Goal: Information Seeking & Learning: Learn about a topic

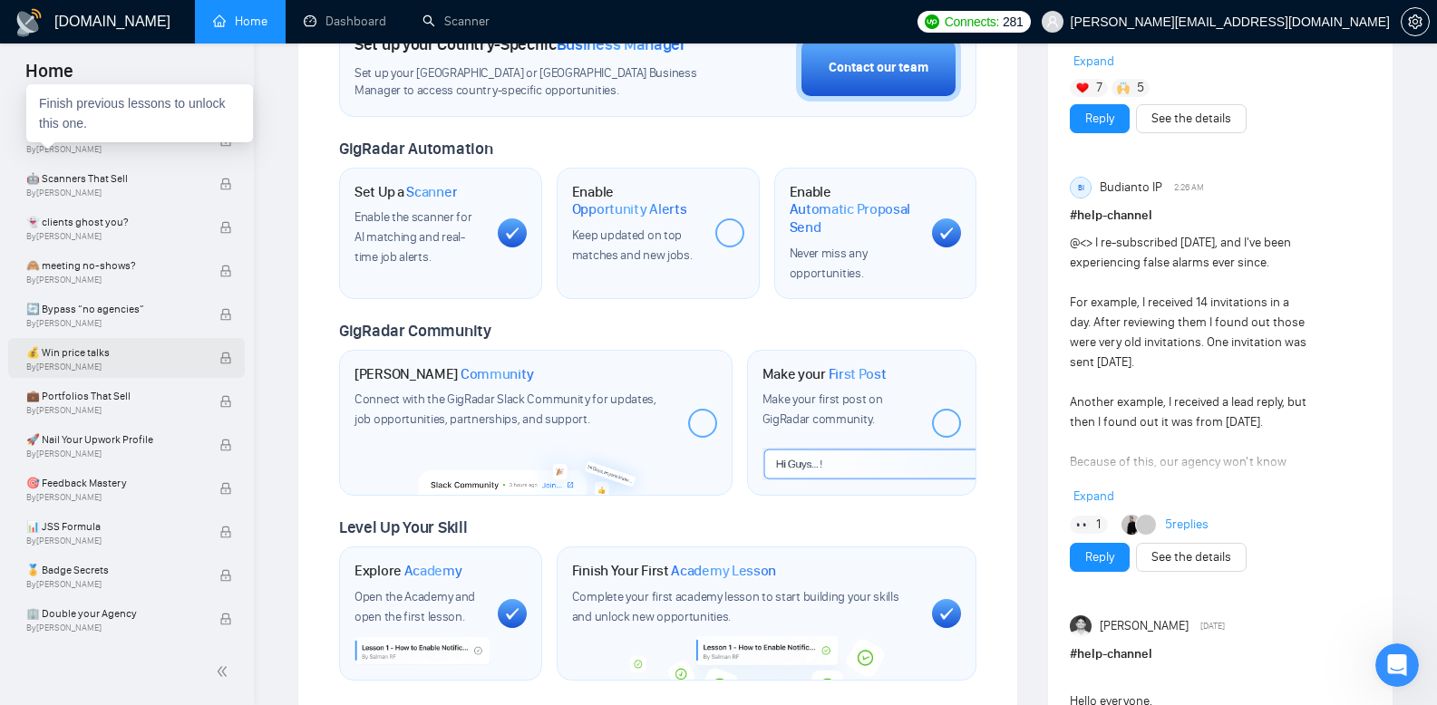
scroll to position [653, 0]
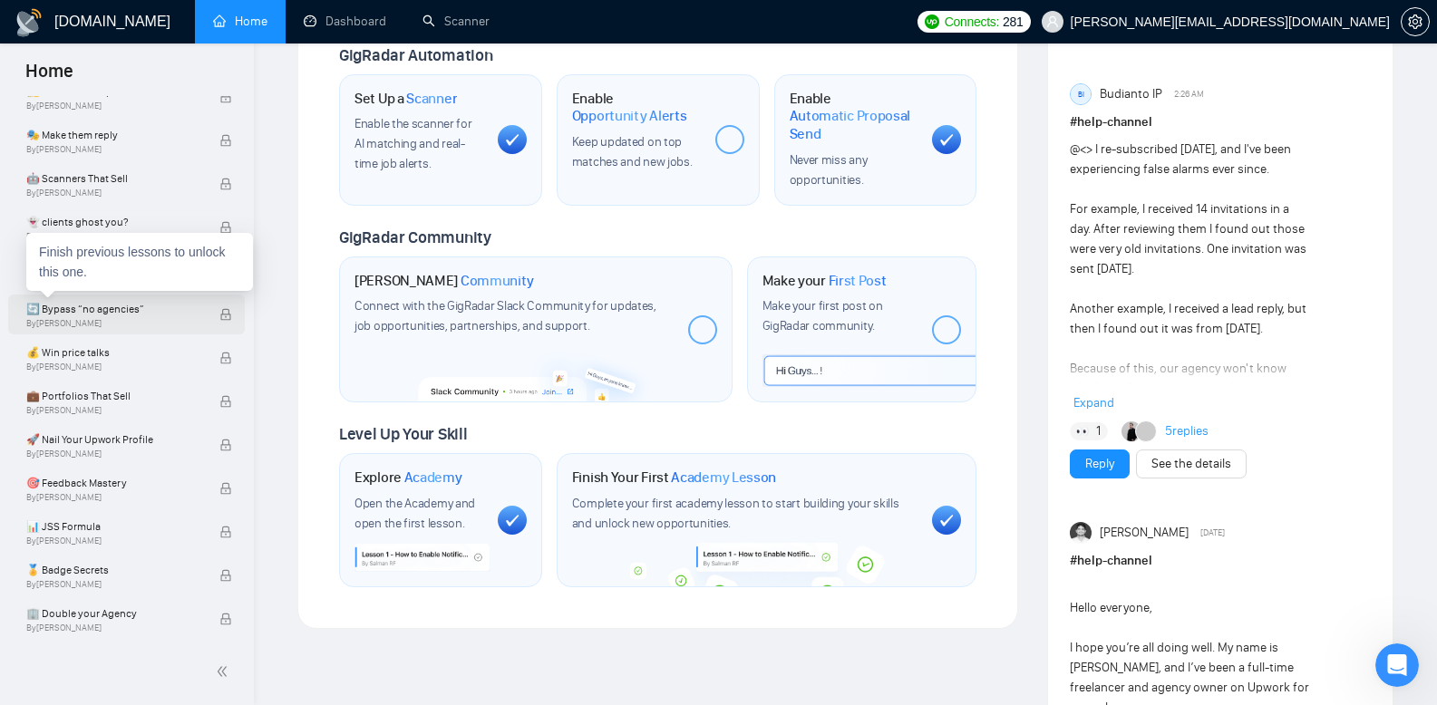
click at [121, 313] on span "🔄 Bypass “no agencies”" at bounding box center [113, 309] width 174 height 18
click at [79, 312] on span "🔄 Bypass “no agencies”" at bounding box center [113, 309] width 174 height 18
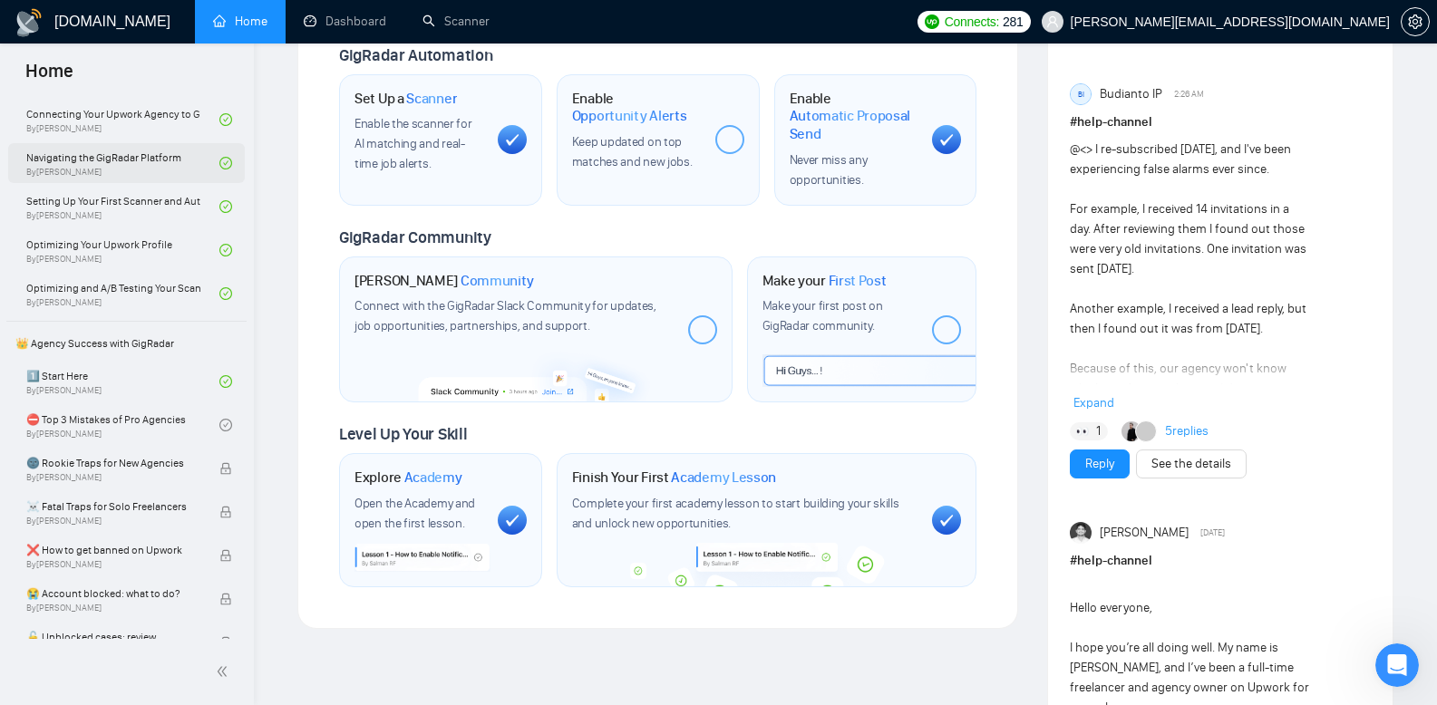
scroll to position [0, 0]
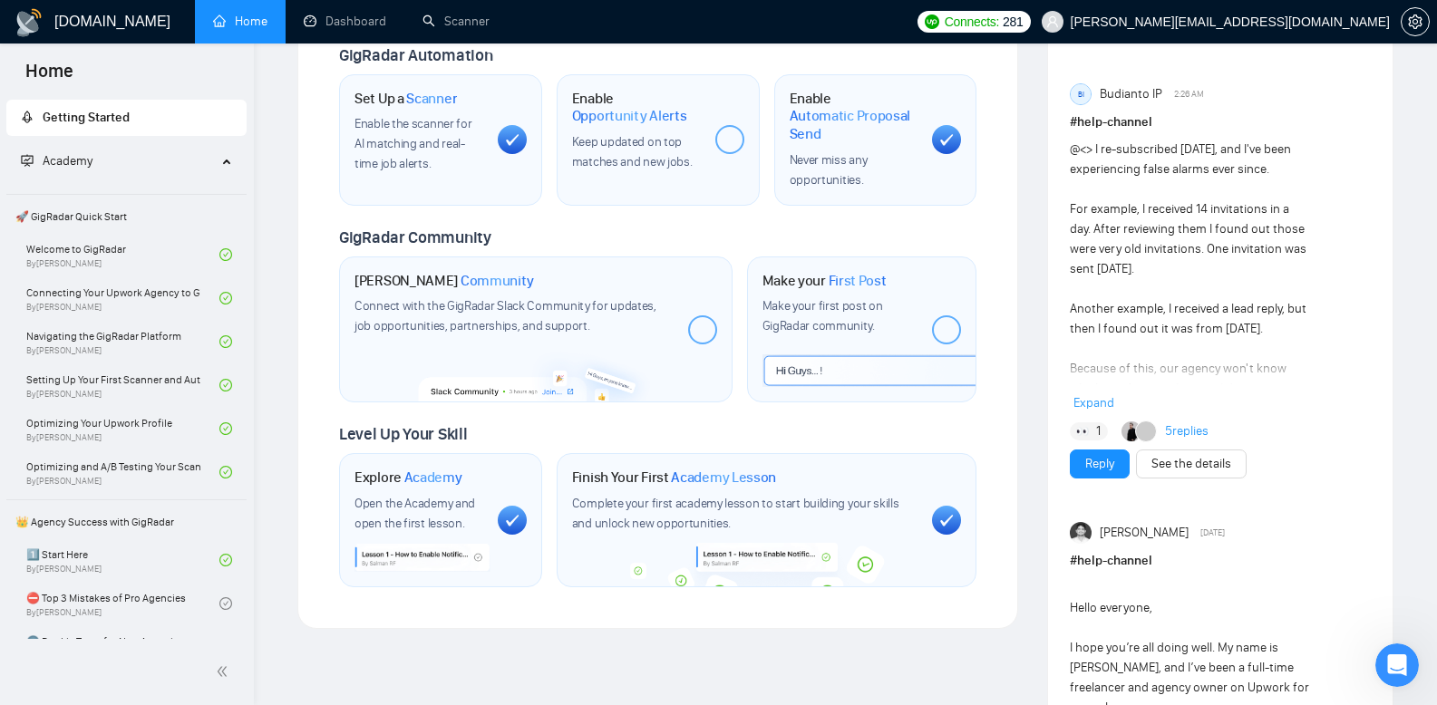
click at [193, 166] on span "Academy" at bounding box center [119, 161] width 196 height 36
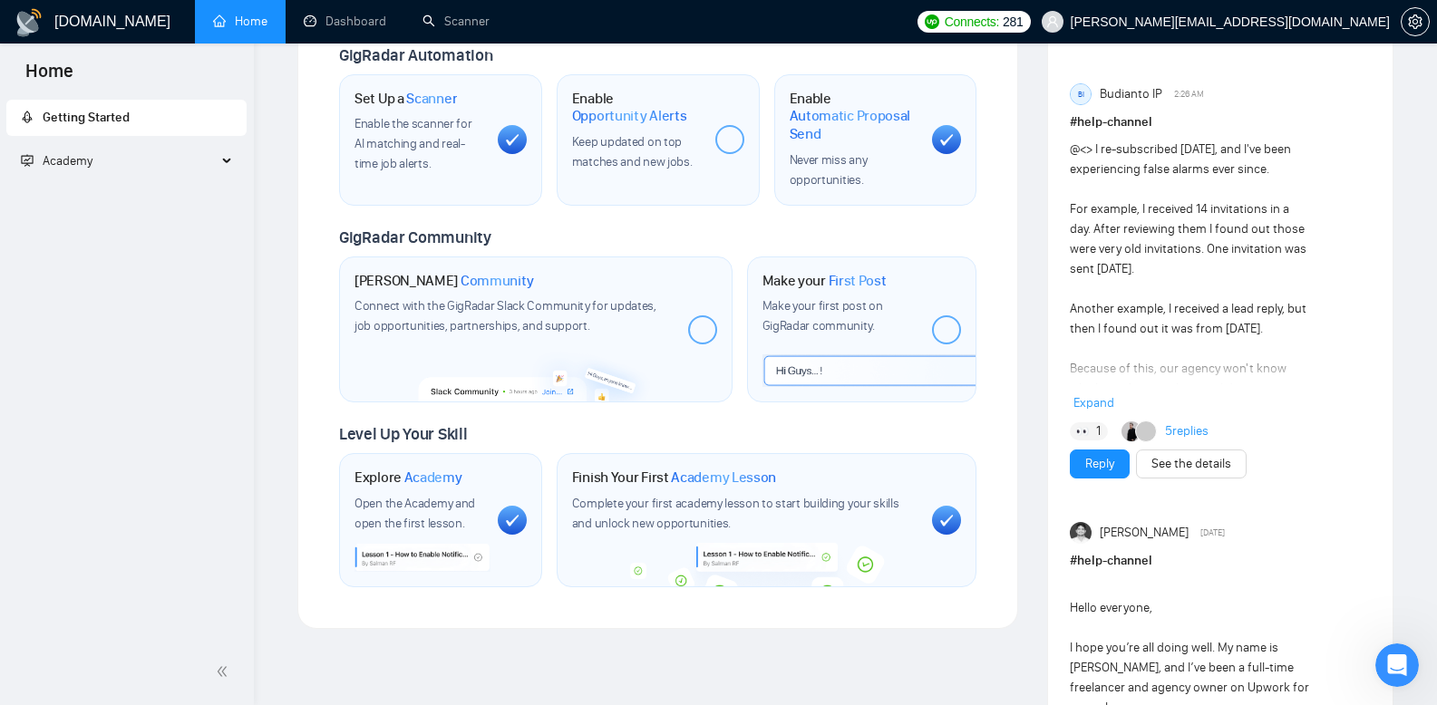
click at [195, 165] on span "Academy" at bounding box center [119, 161] width 196 height 36
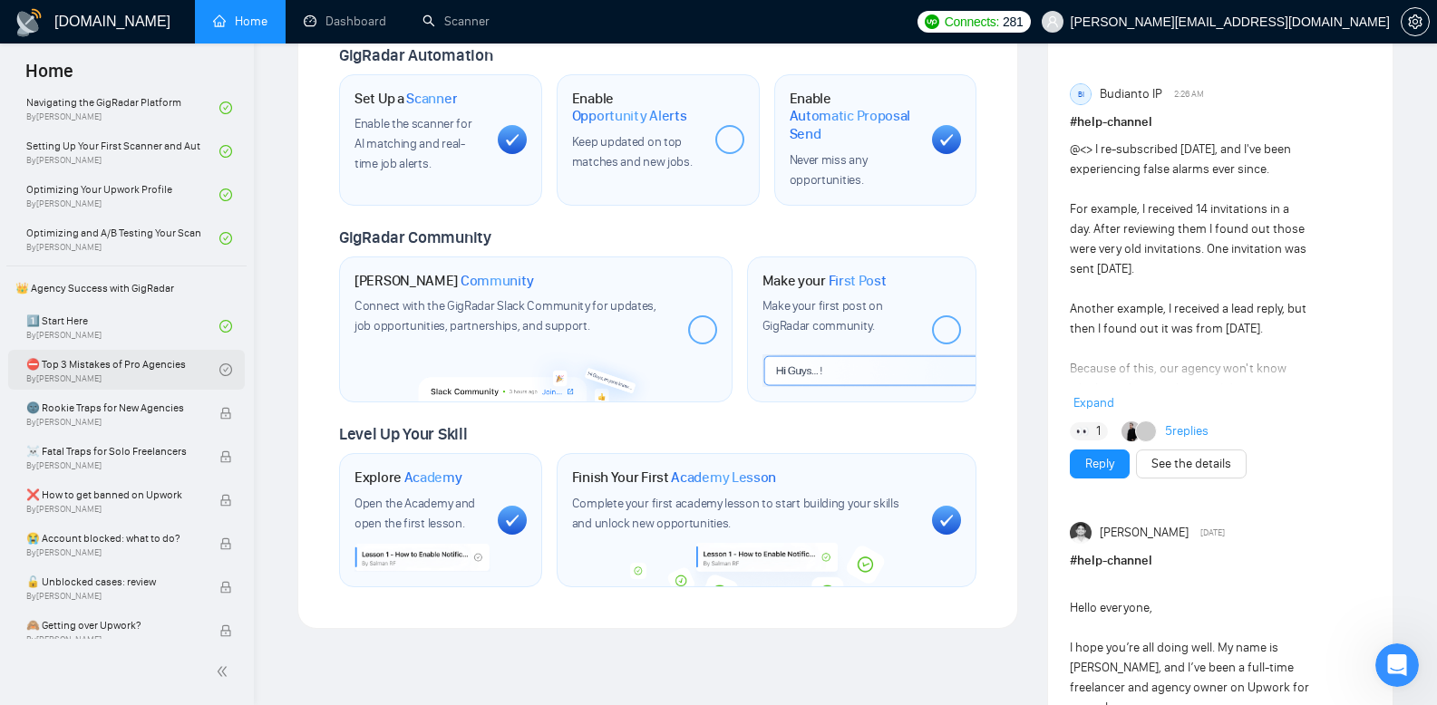
scroll to position [246, 0]
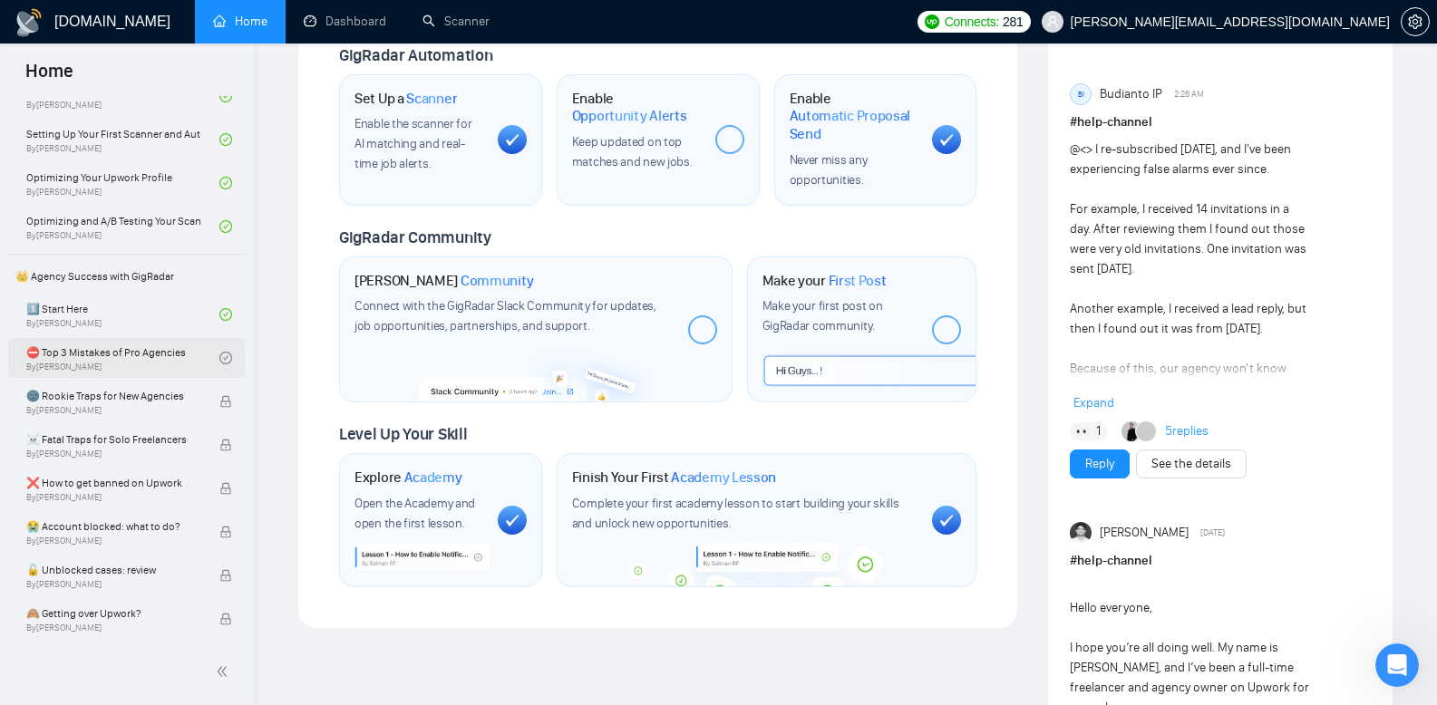
click at [112, 366] on link "⛔ Top 3 Mistakes of Pro Agencies By [PERSON_NAME]" at bounding box center [122, 358] width 193 height 40
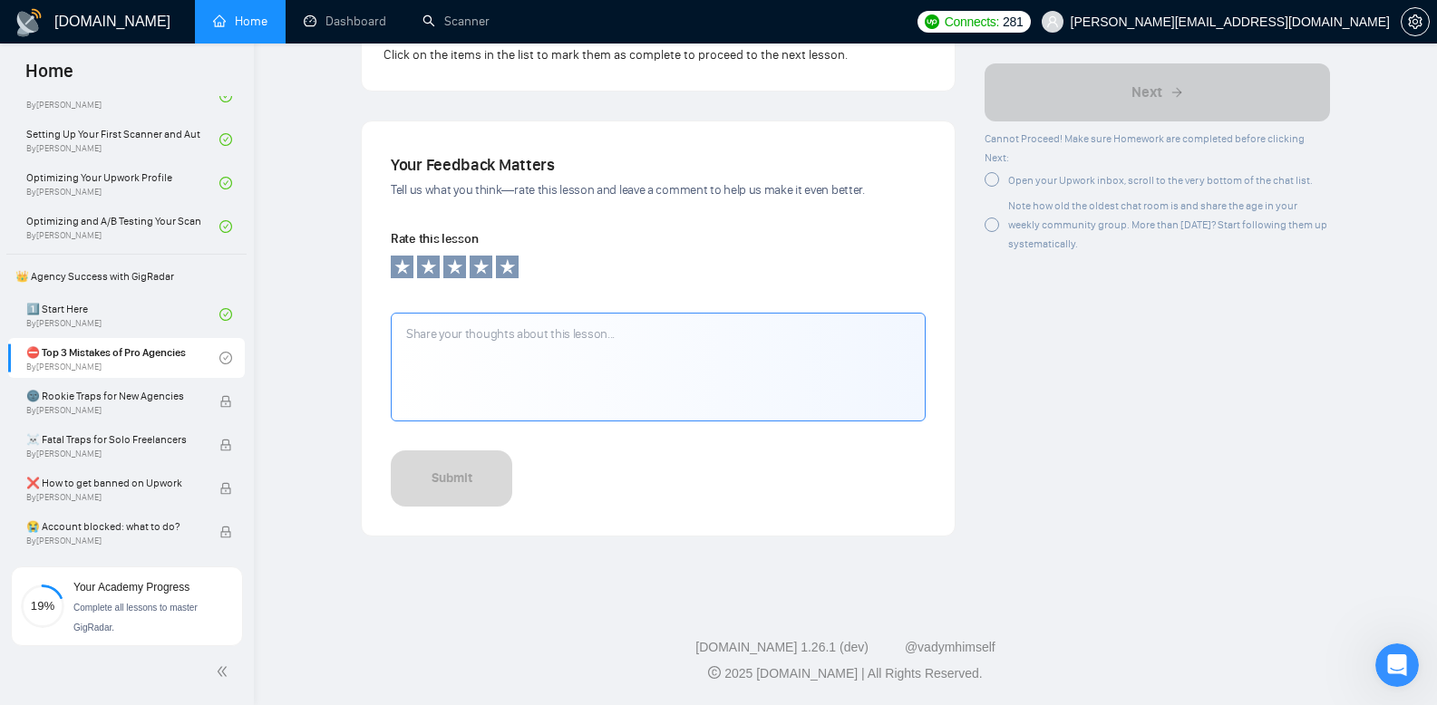
scroll to position [1677, 0]
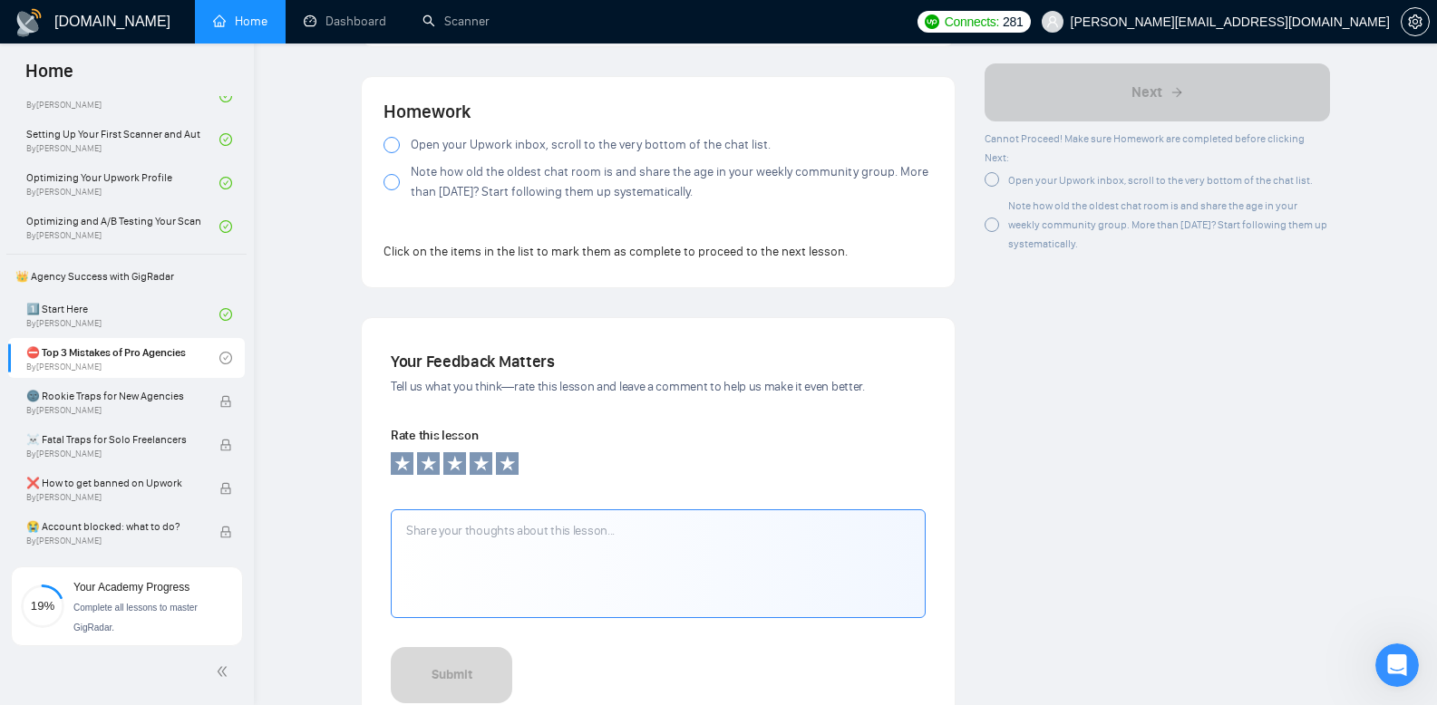
click at [391, 143] on div at bounding box center [391, 145] width 16 height 16
click at [399, 177] on span at bounding box center [391, 182] width 16 height 16
click at [392, 187] on div at bounding box center [391, 182] width 16 height 16
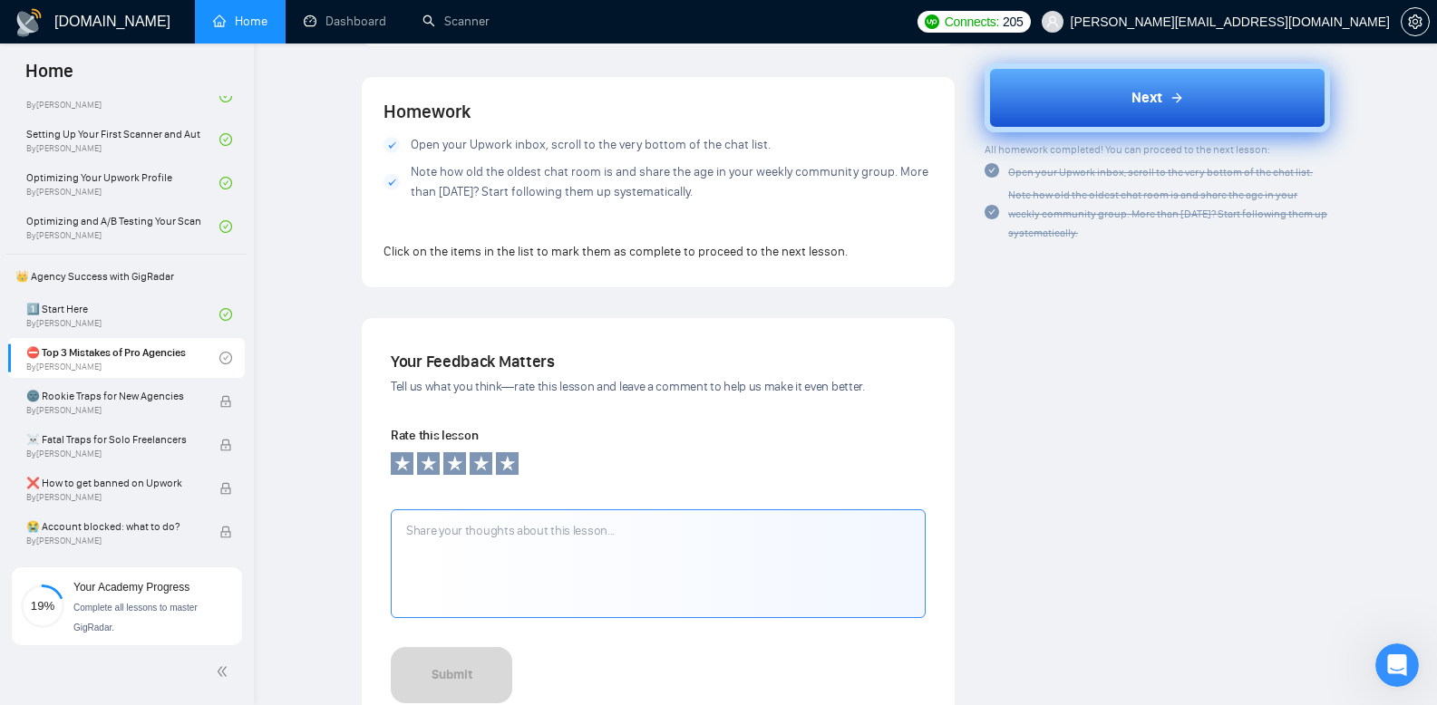
click at [1038, 112] on button "Next" at bounding box center [1156, 97] width 345 height 69
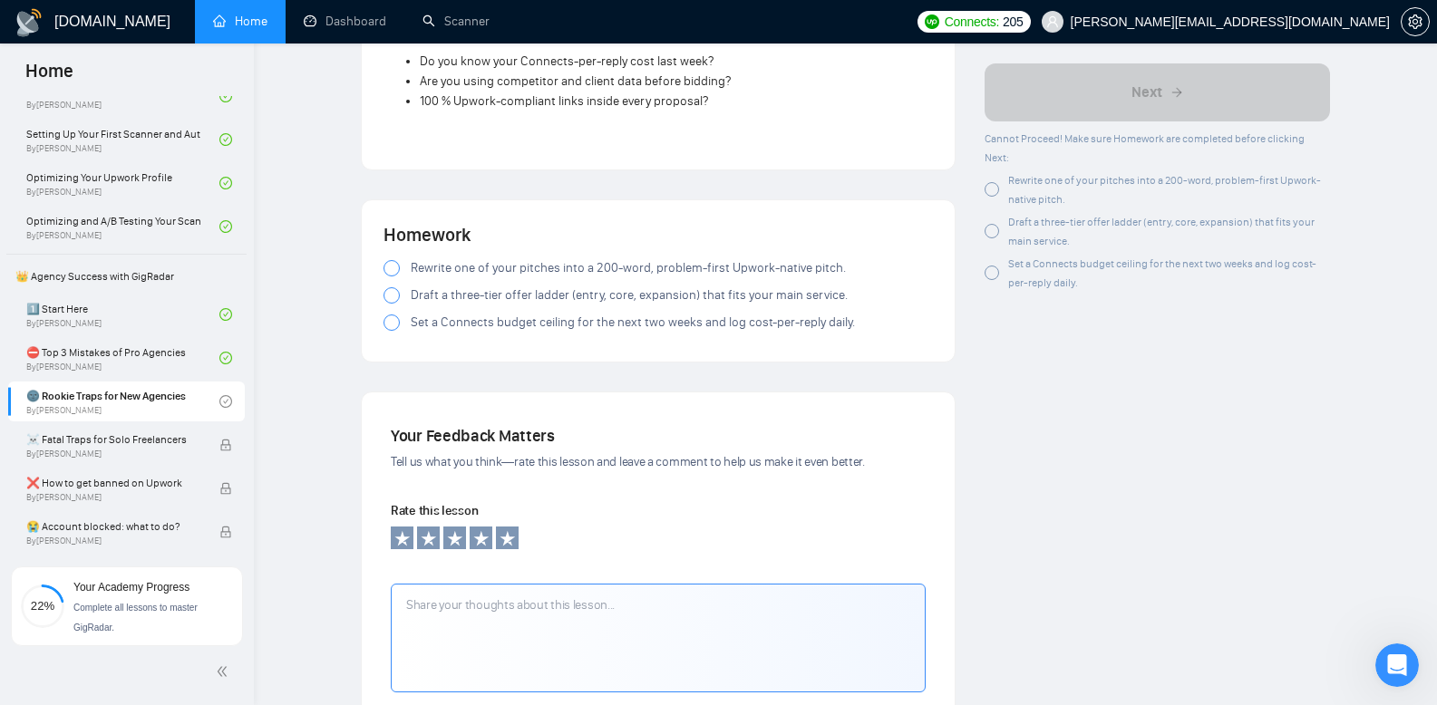
scroll to position [2417, 0]
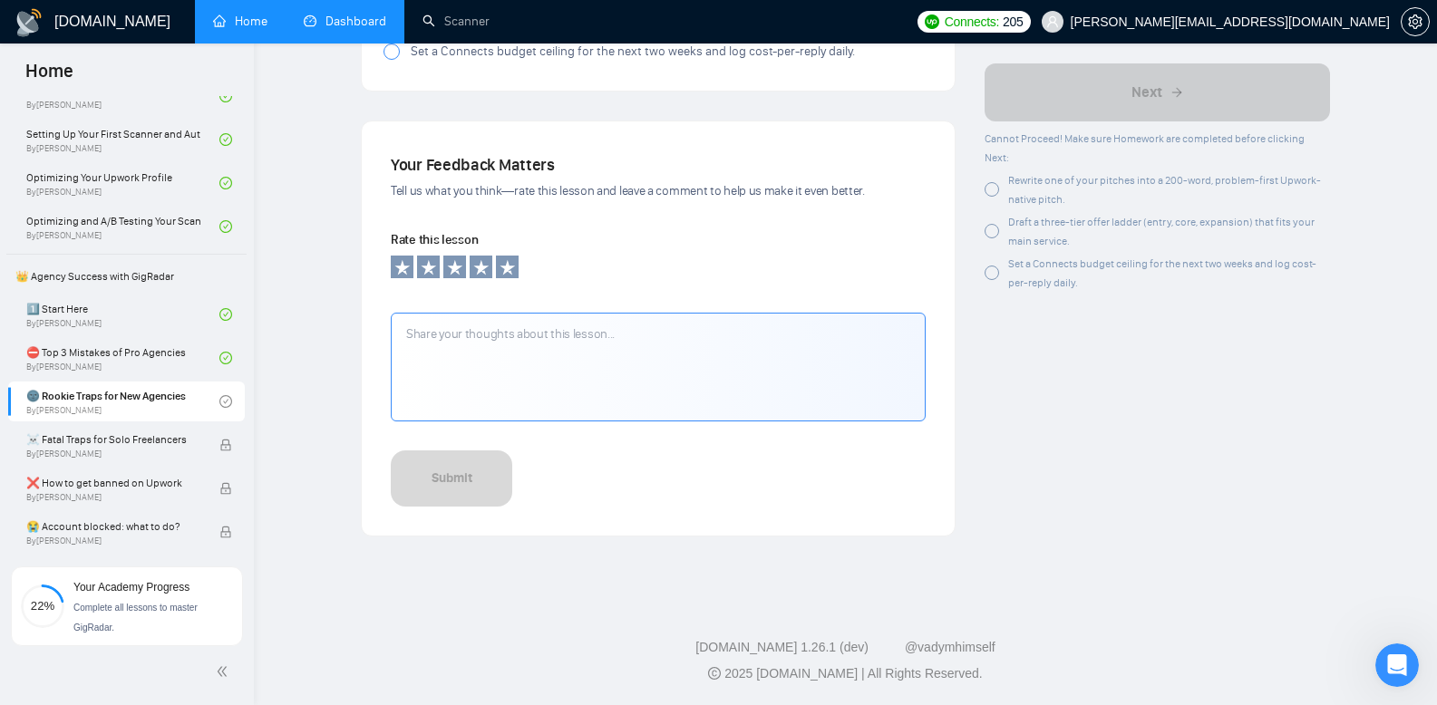
click at [349, 29] on link "Dashboard" at bounding box center [345, 21] width 82 height 15
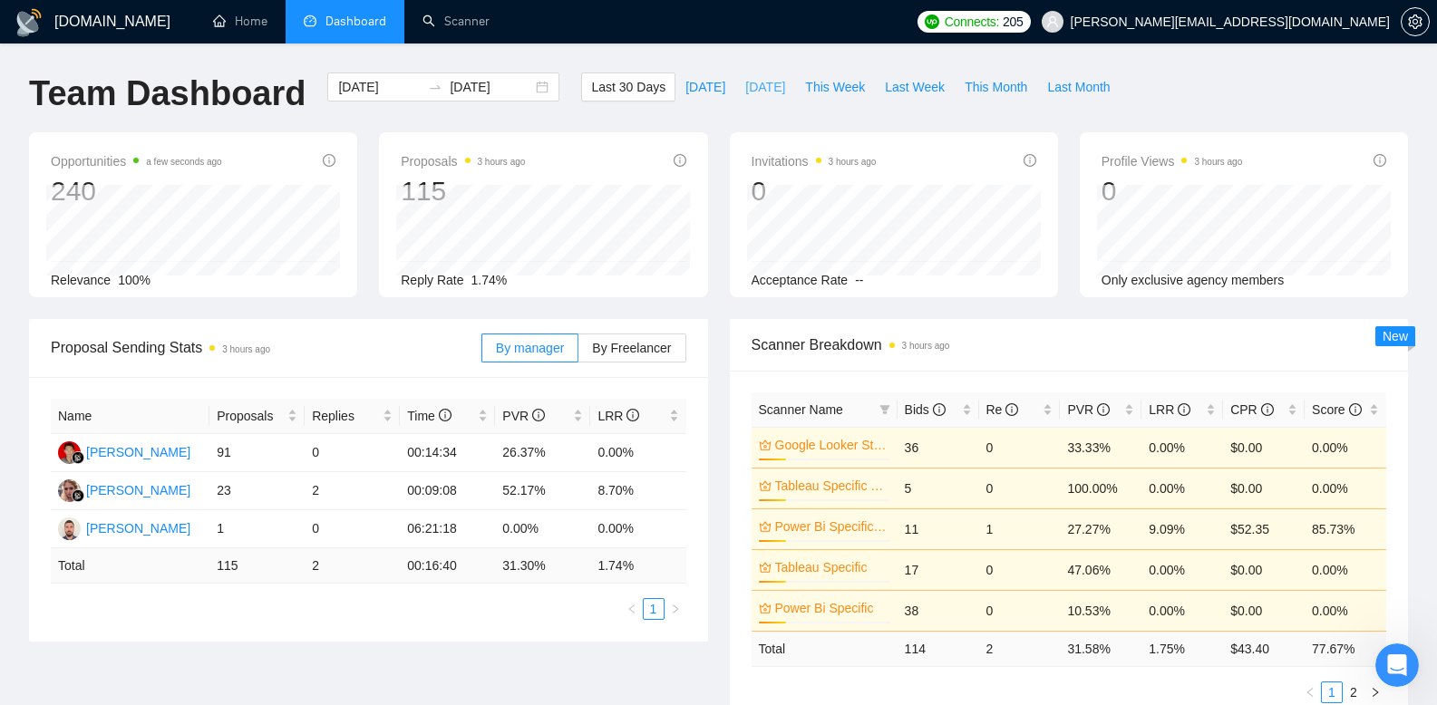
click at [765, 91] on span "[DATE]" at bounding box center [765, 87] width 40 height 20
type input "[DATE]"
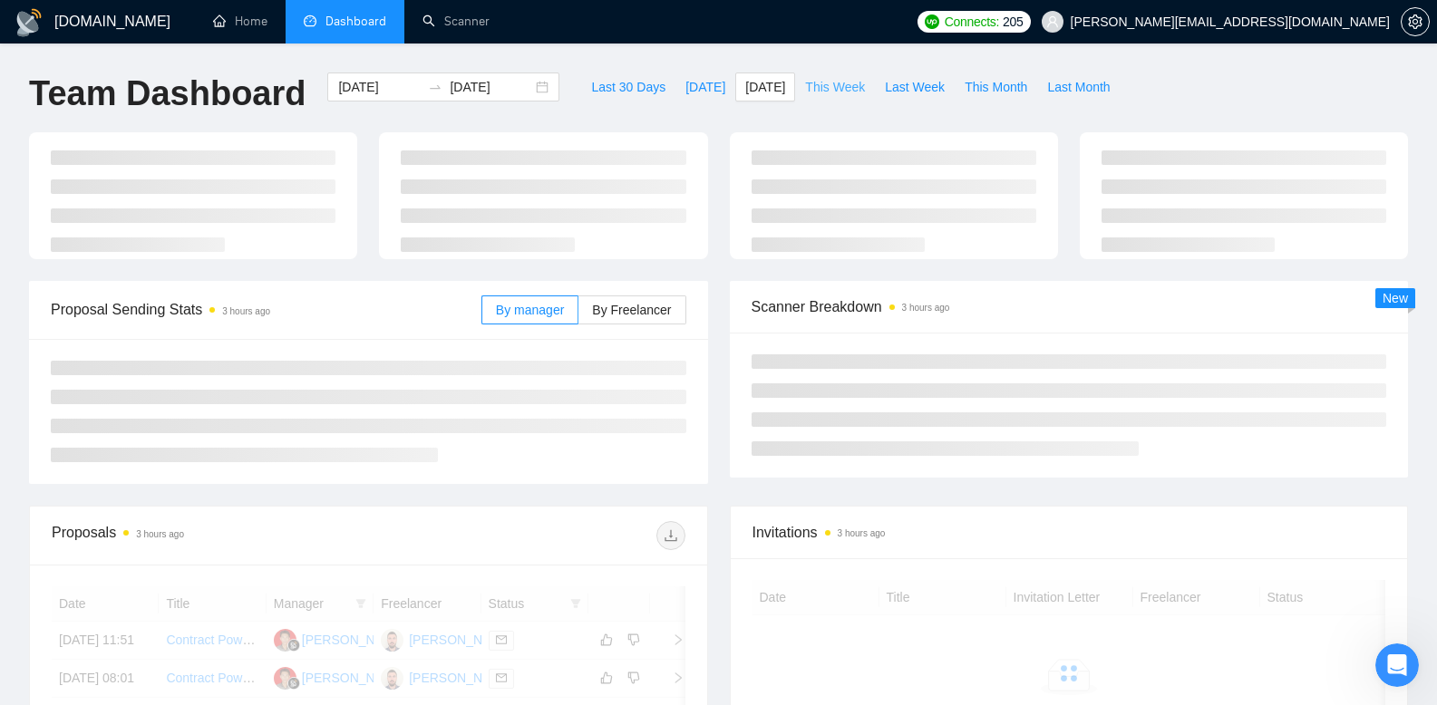
click at [852, 90] on span "This Week" at bounding box center [835, 87] width 60 height 20
type input "[DATE]"
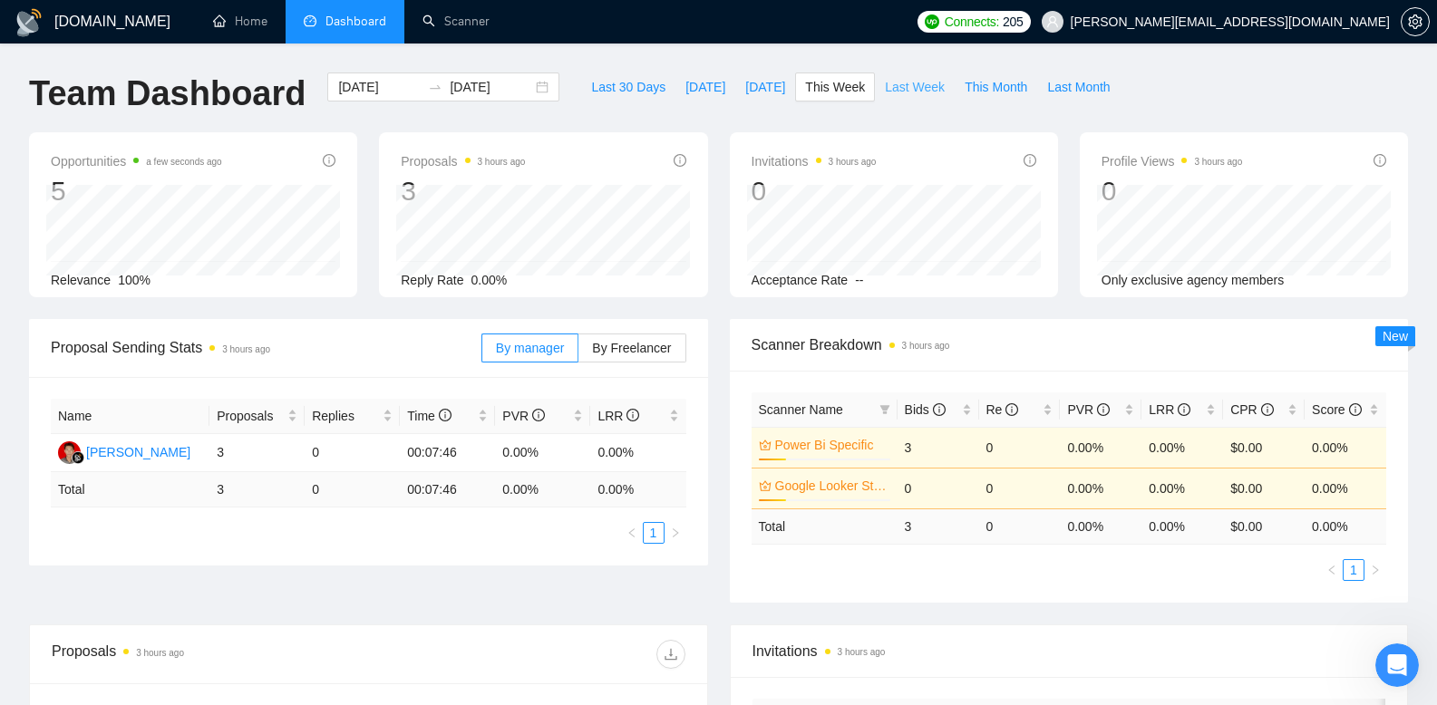
click at [916, 79] on span "Last Week" at bounding box center [915, 87] width 60 height 20
type input "[DATE]"
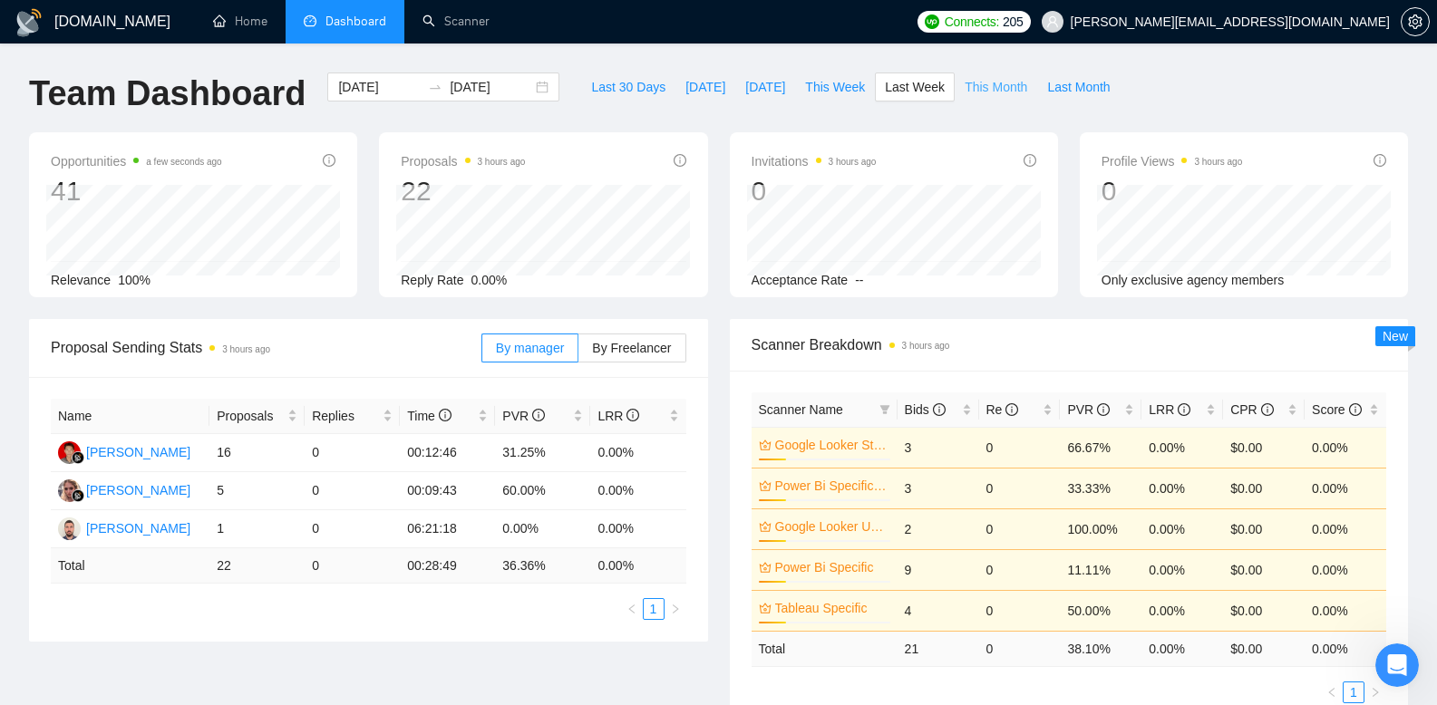
click at [1006, 85] on span "This Month" at bounding box center [995, 87] width 63 height 20
type input "[DATE]"
drag, startPoint x: 476, startPoint y: 282, endPoint x: 543, endPoint y: 280, distance: 67.1
click at [543, 280] on div "Reply Rate 2.63%" at bounding box center [543, 280] width 285 height 20
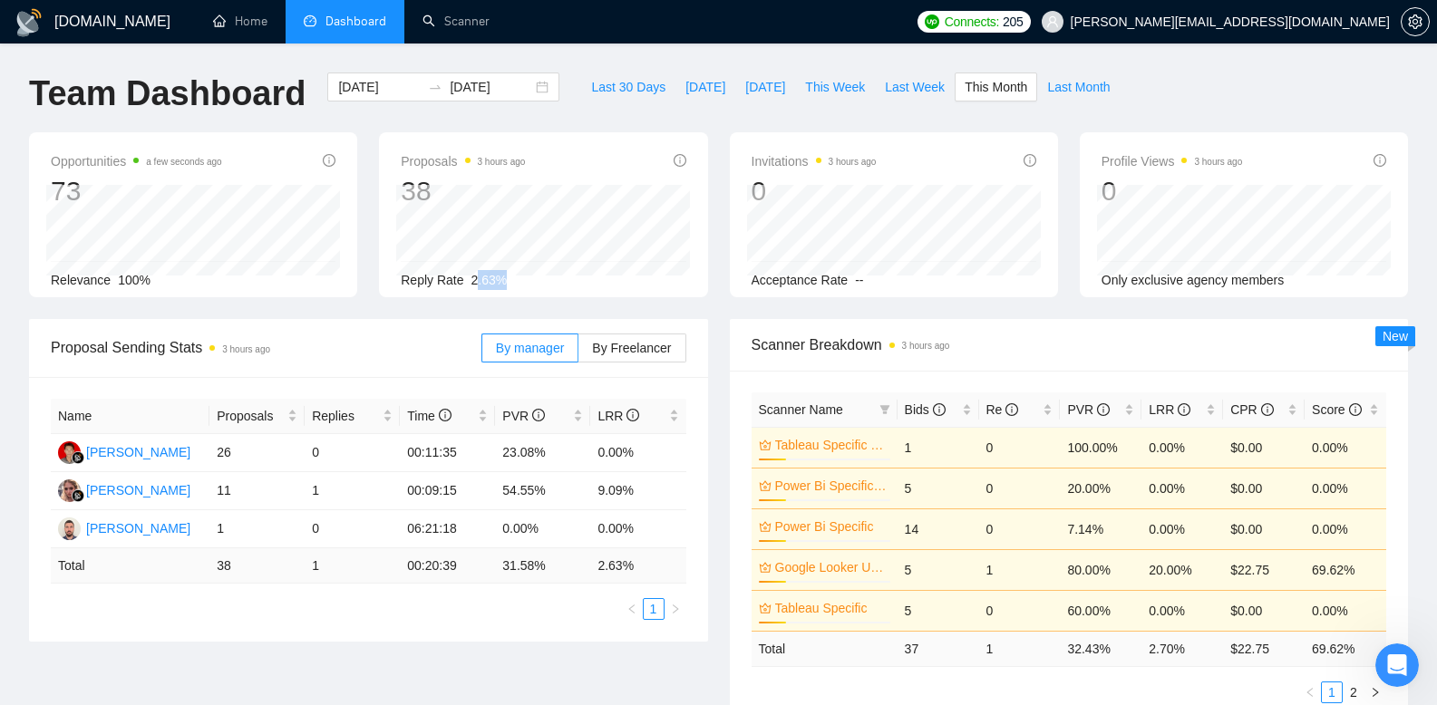
click at [549, 282] on div "Reply Rate 2.63%" at bounding box center [543, 280] width 285 height 20
click at [1079, 88] on span "Last Month" at bounding box center [1078, 87] width 63 height 20
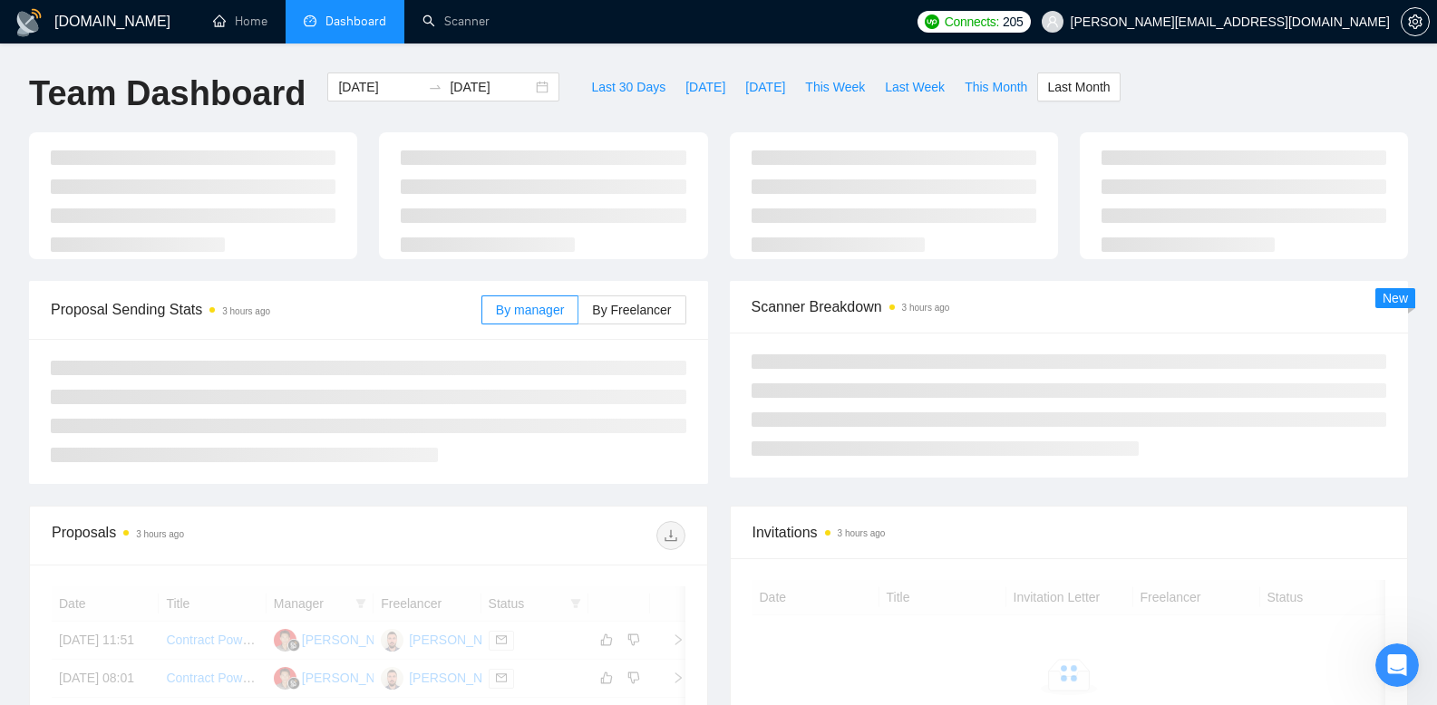
type input "[DATE]"
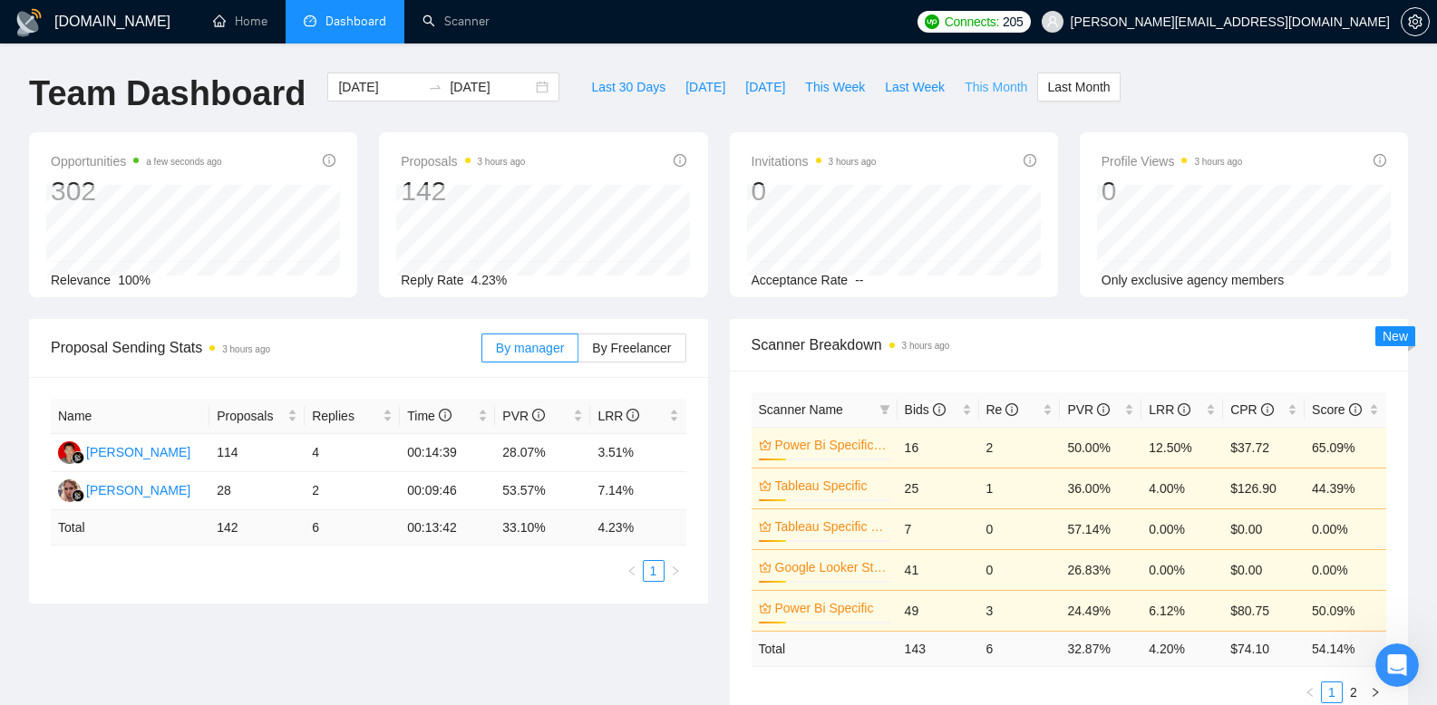
click at [1024, 89] on span "This Month" at bounding box center [995, 87] width 63 height 20
type input "[DATE]"
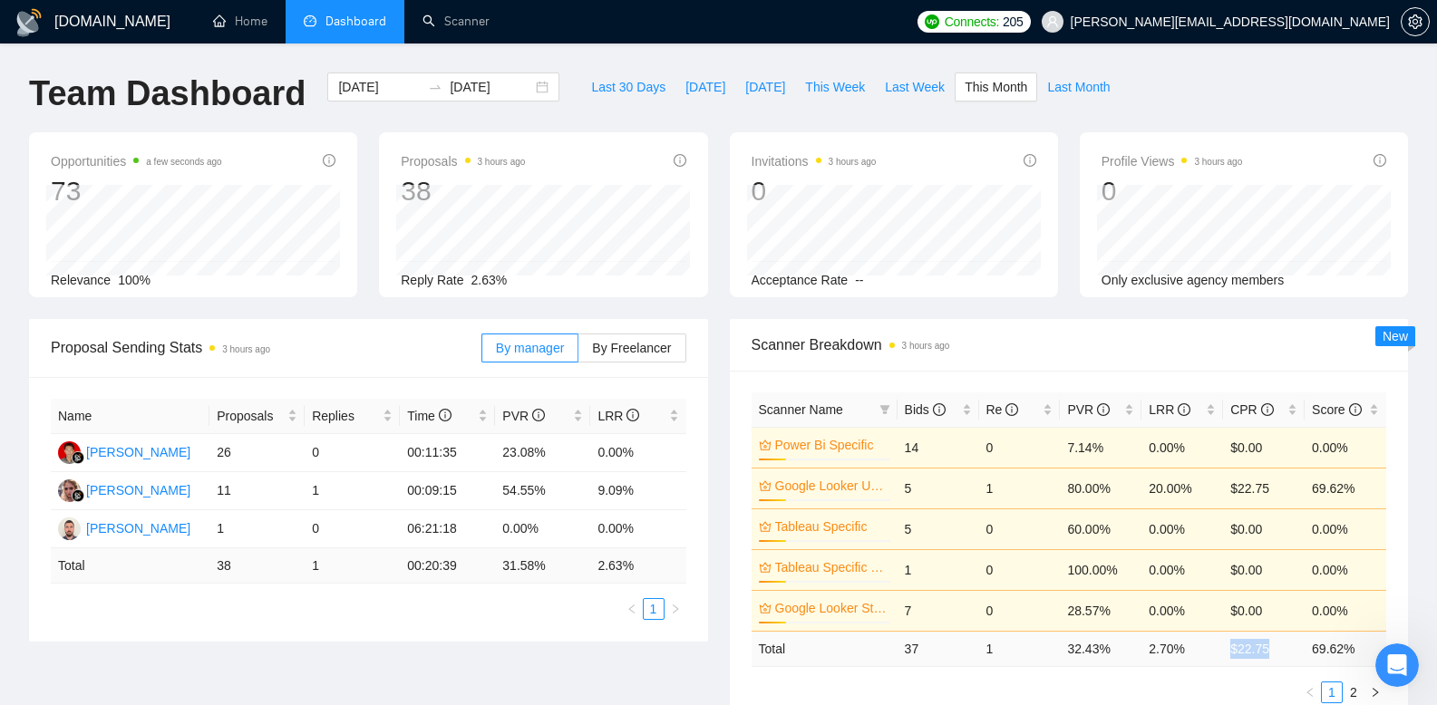
drag, startPoint x: 1281, startPoint y: 653, endPoint x: 1208, endPoint y: 653, distance: 72.5
click at [1208, 653] on tr "Total 37 1 32.43 % 2.70 % $ 22.75 69.62 %" at bounding box center [1068, 648] width 635 height 35
click at [1207, 653] on td "2.70 %" at bounding box center [1182, 648] width 82 height 35
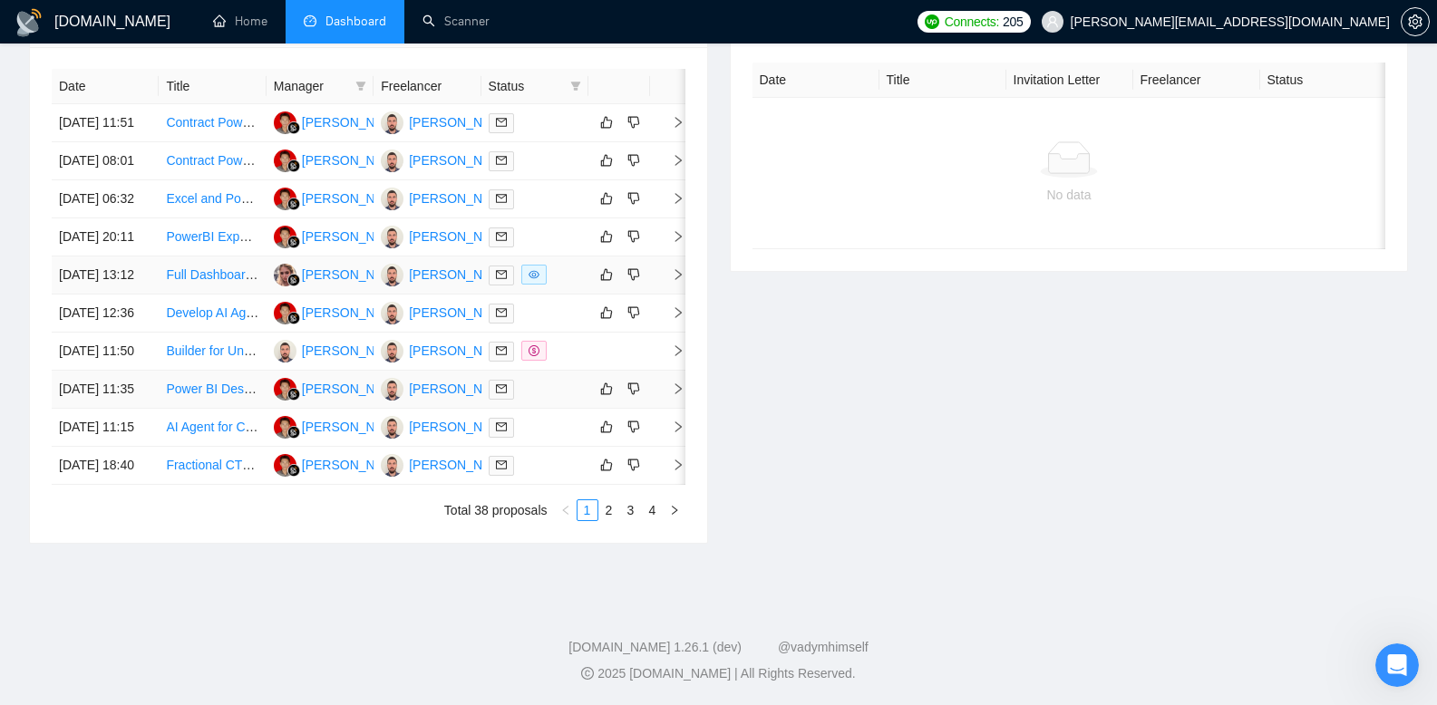
scroll to position [598, 0]
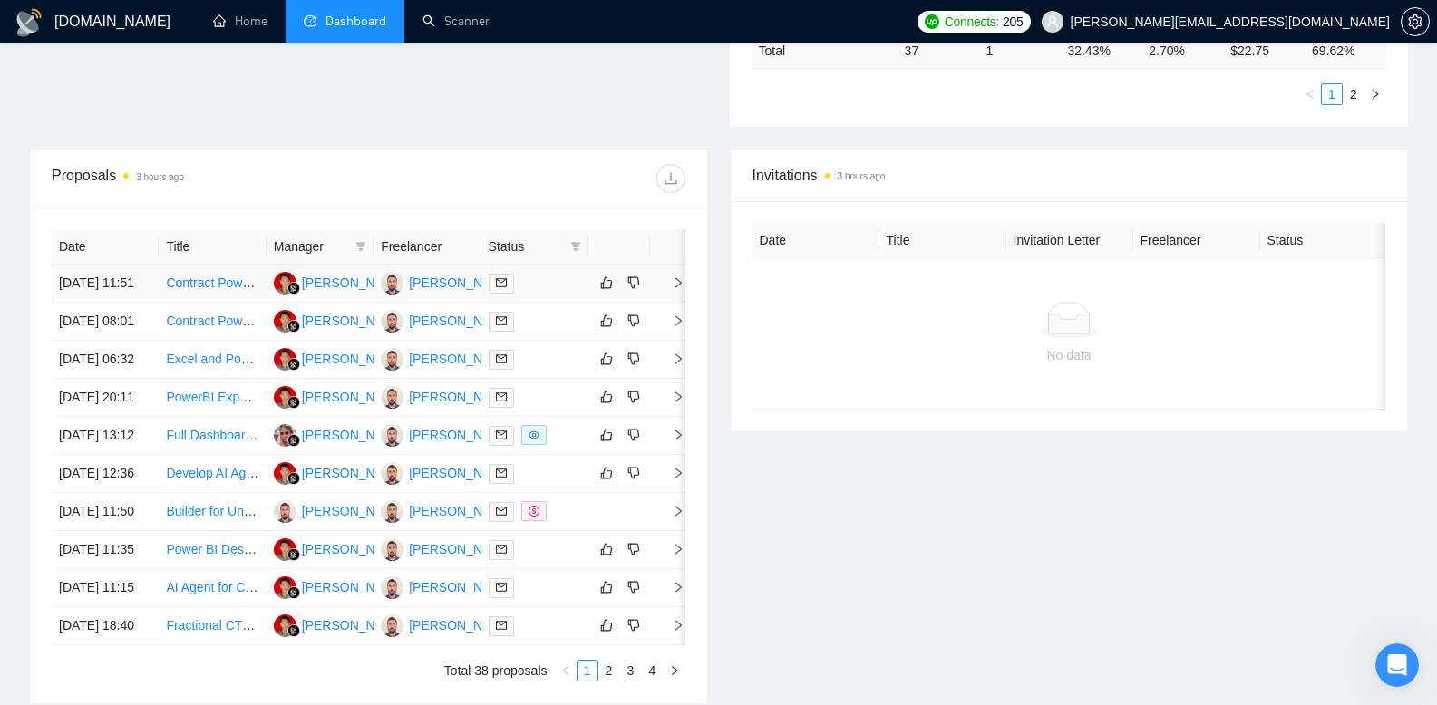
click at [552, 290] on div at bounding box center [535, 283] width 92 height 21
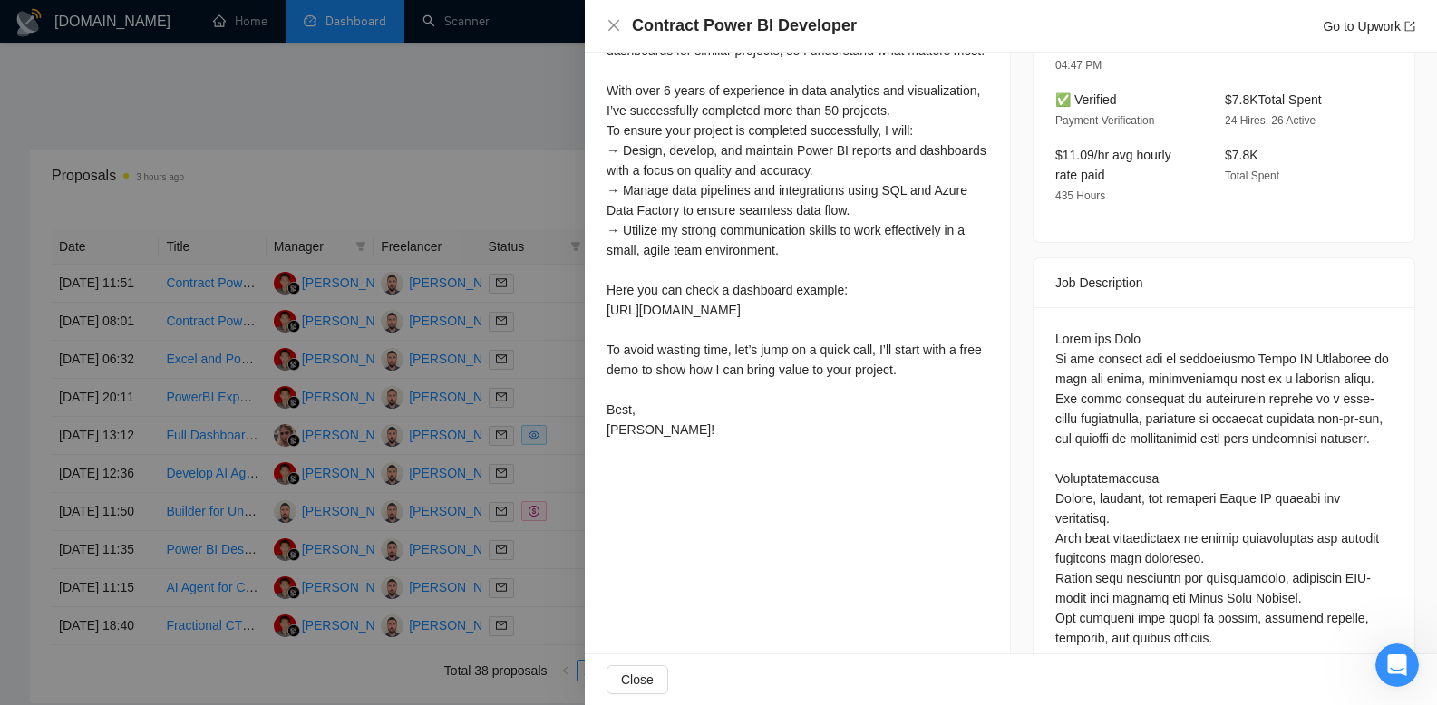
scroll to position [564, 0]
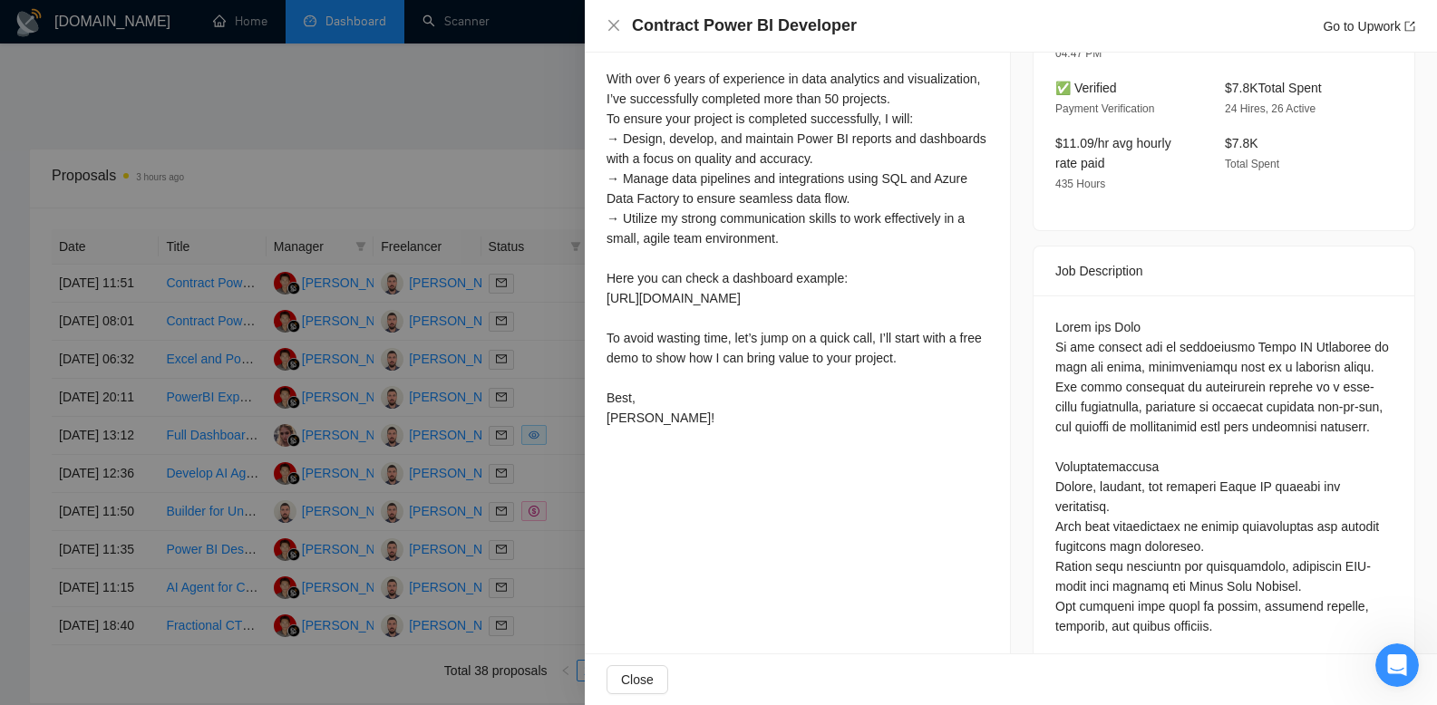
click at [794, 378] on div "Hello there, I’ve done designing and developing Power BI dashboards for similar…" at bounding box center [797, 218] width 382 height 419
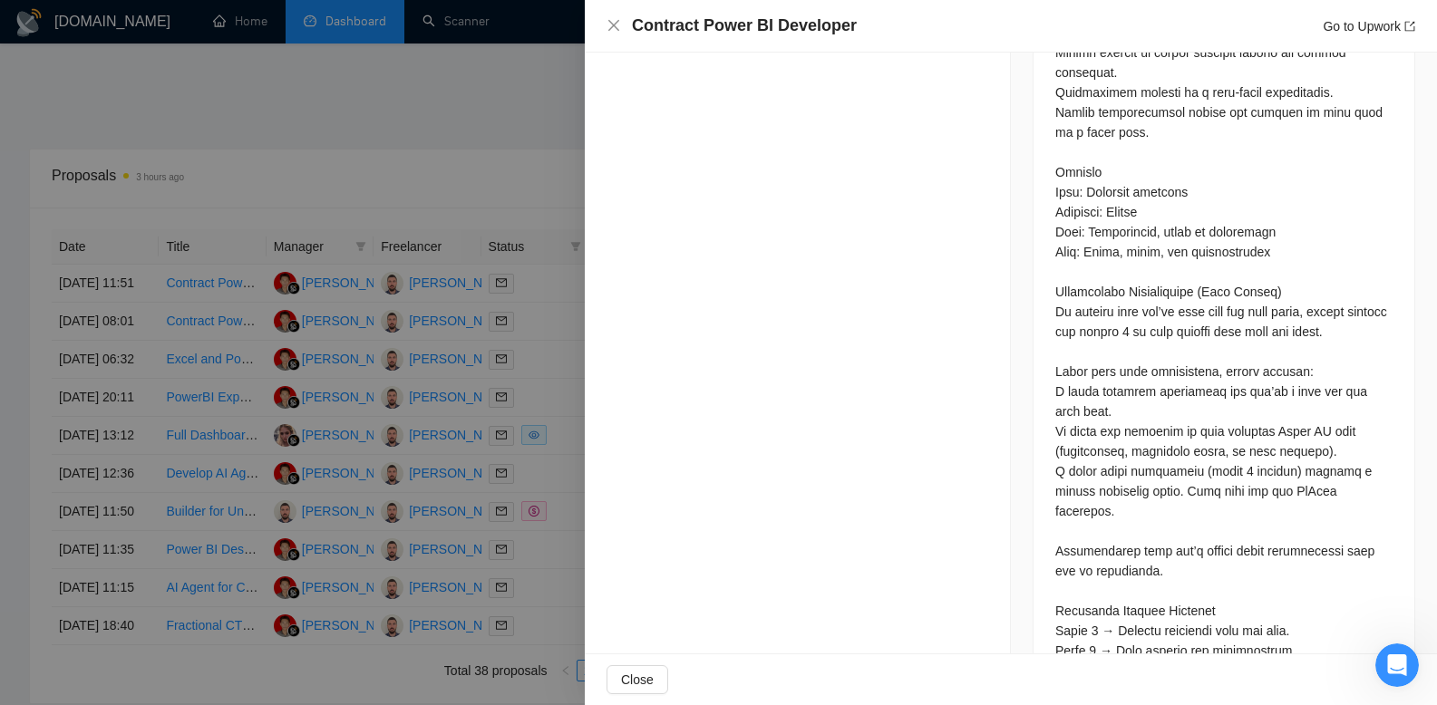
scroll to position [1439, 0]
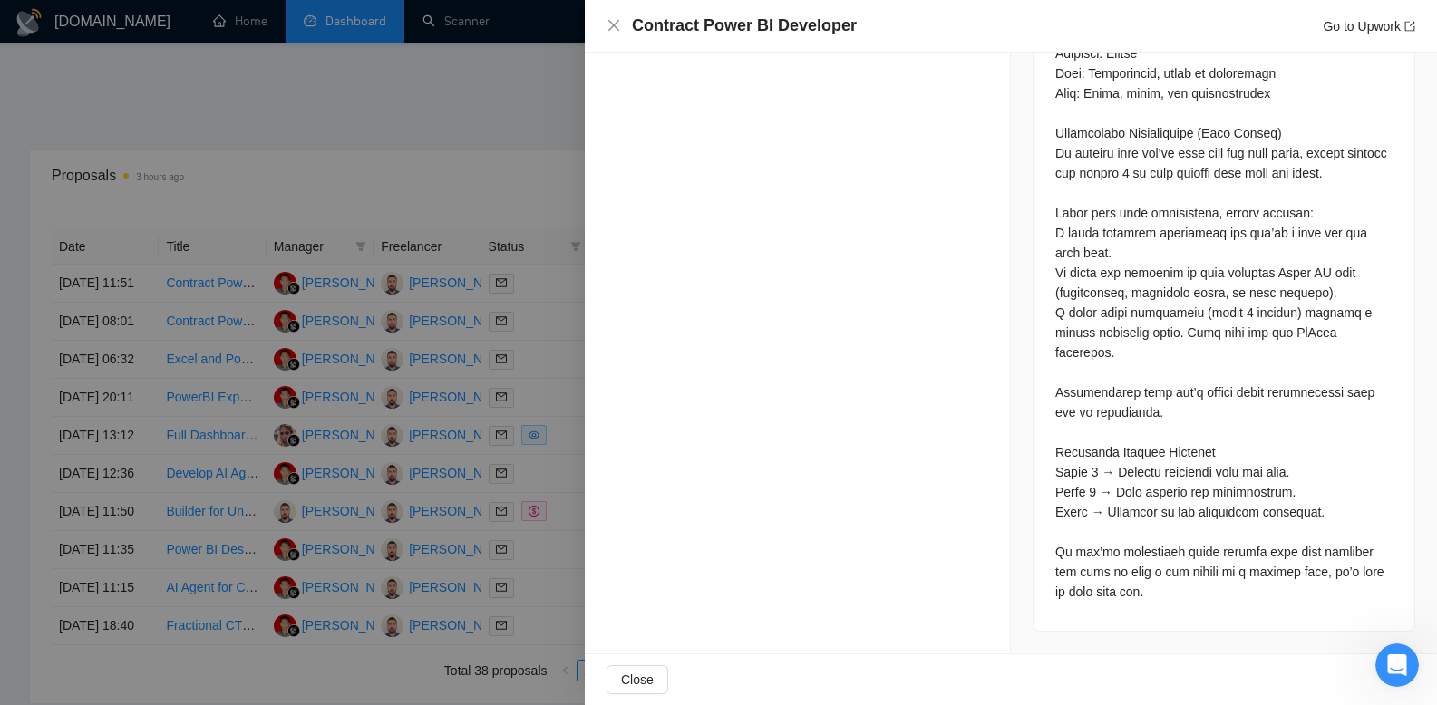
click at [488, 391] on div at bounding box center [718, 352] width 1437 height 705
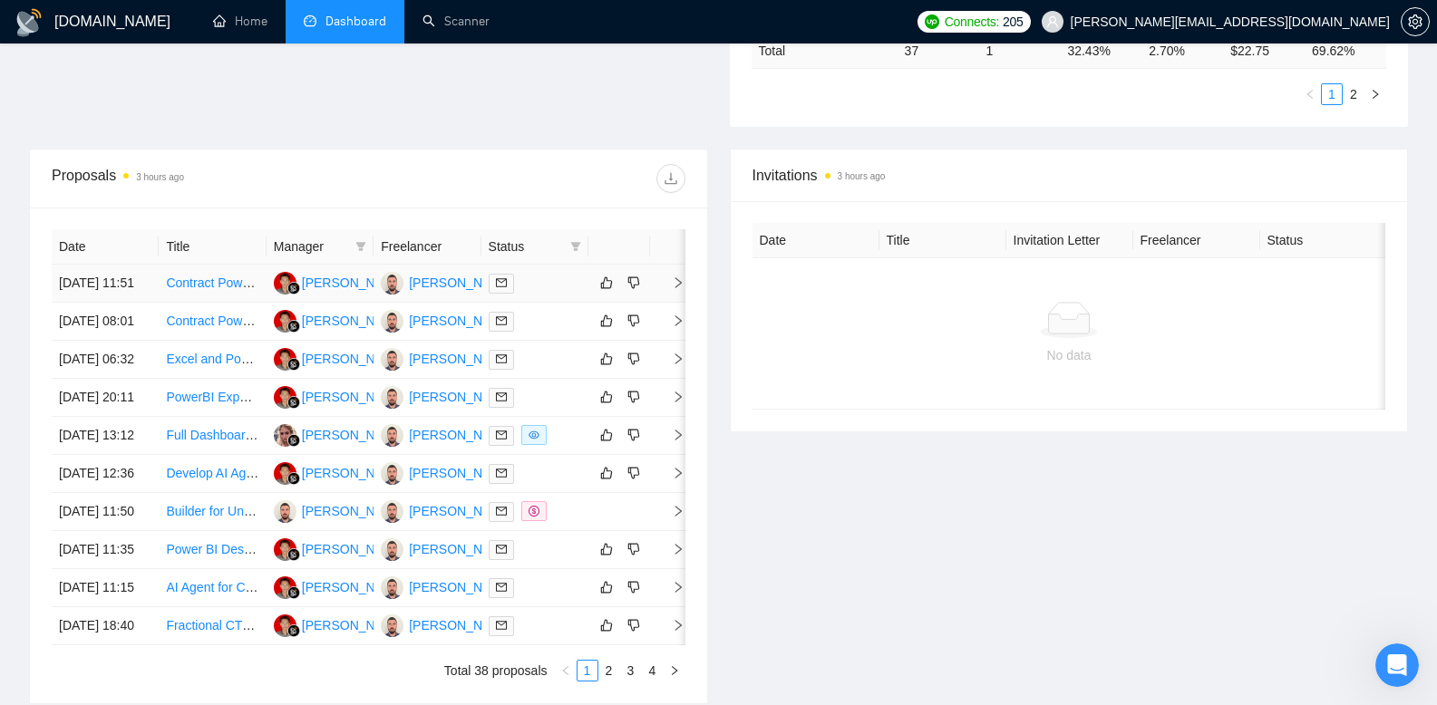
click at [197, 290] on link "Contract Power BI Developer" at bounding box center [248, 283] width 164 height 15
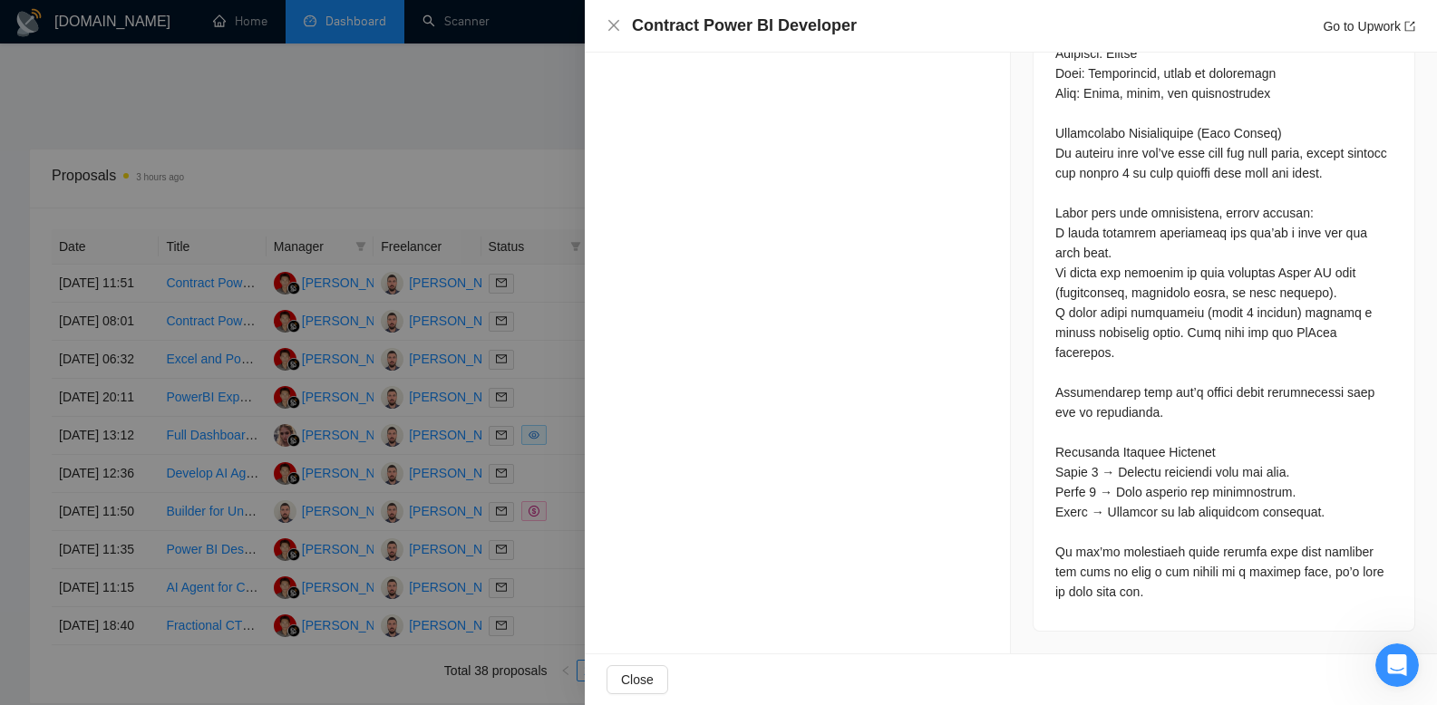
click at [560, 139] on div at bounding box center [718, 352] width 1437 height 705
